Goal: Information Seeking & Learning: Learn about a topic

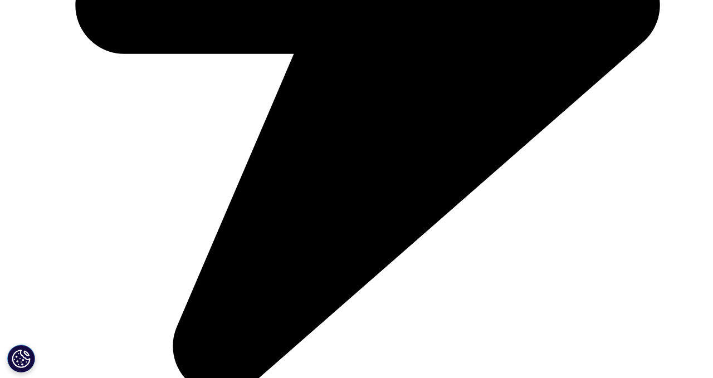
scroll to position [612, 0]
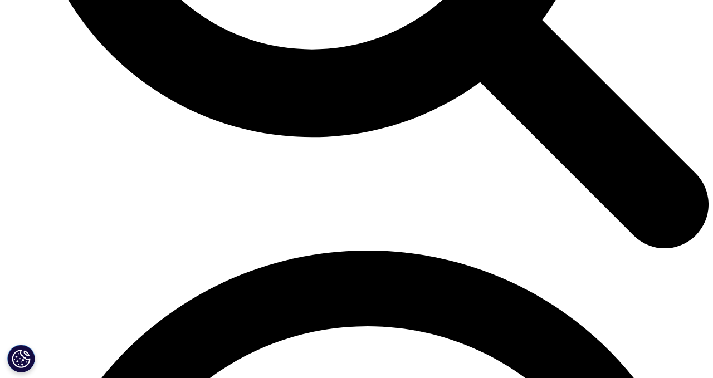
scroll to position [2178, 0]
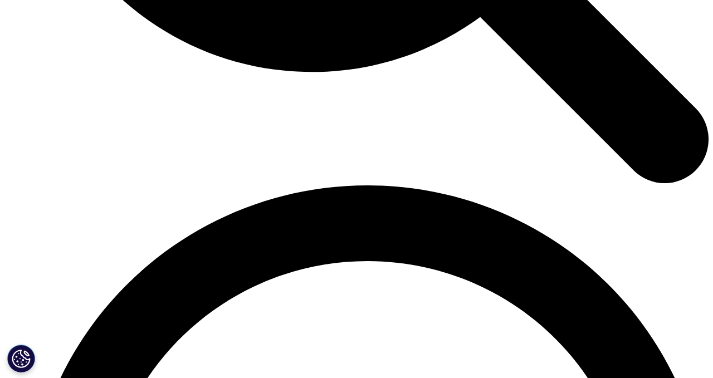
scroll to position [2238, 0]
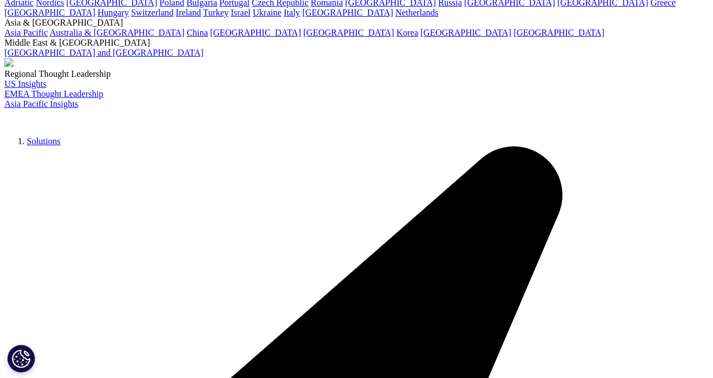
scroll to position [121, 0]
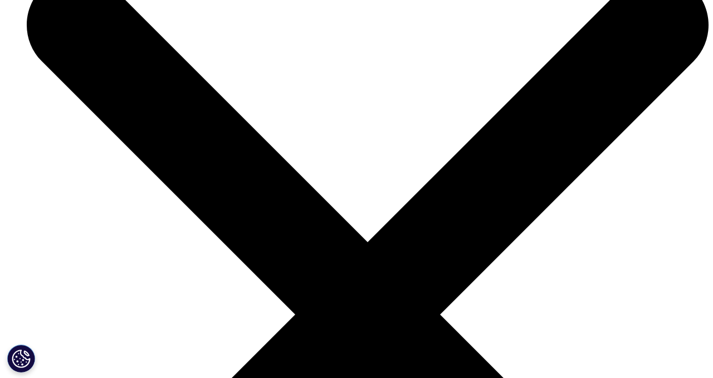
scroll to position [1061, 0]
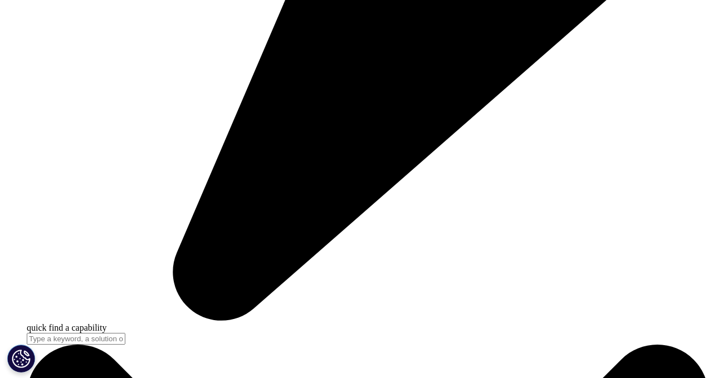
scroll to position [998, 0]
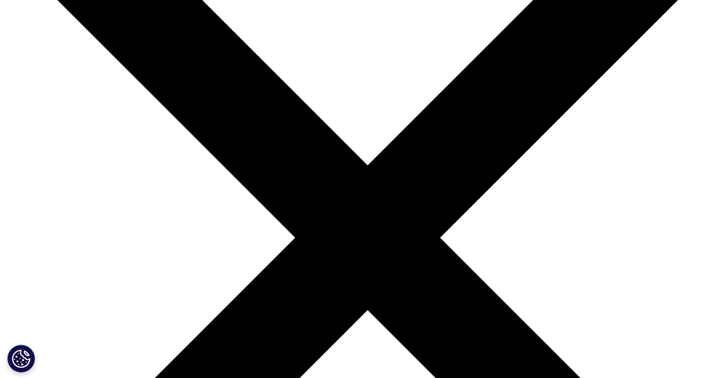
scroll to position [1450, 0]
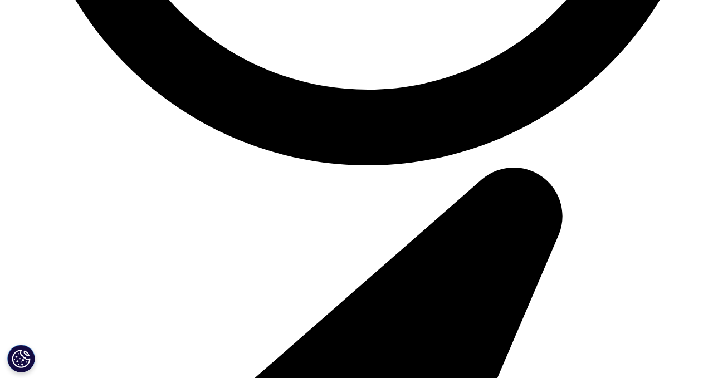
scroll to position [3211, 0]
